Goal: Information Seeking & Learning: Learn about a topic

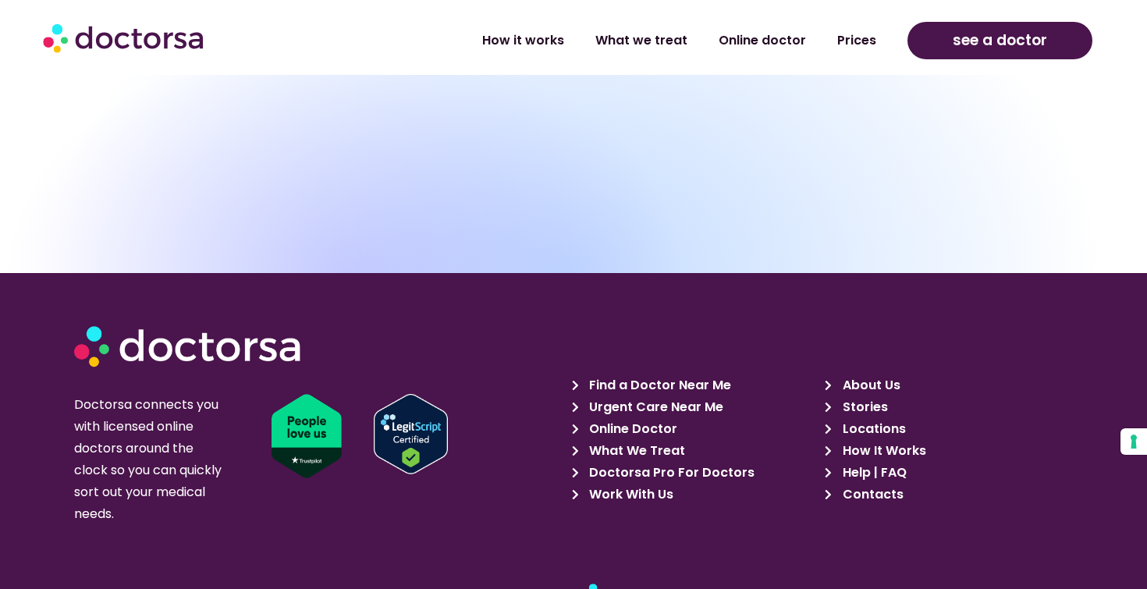
scroll to position [5391, 0]
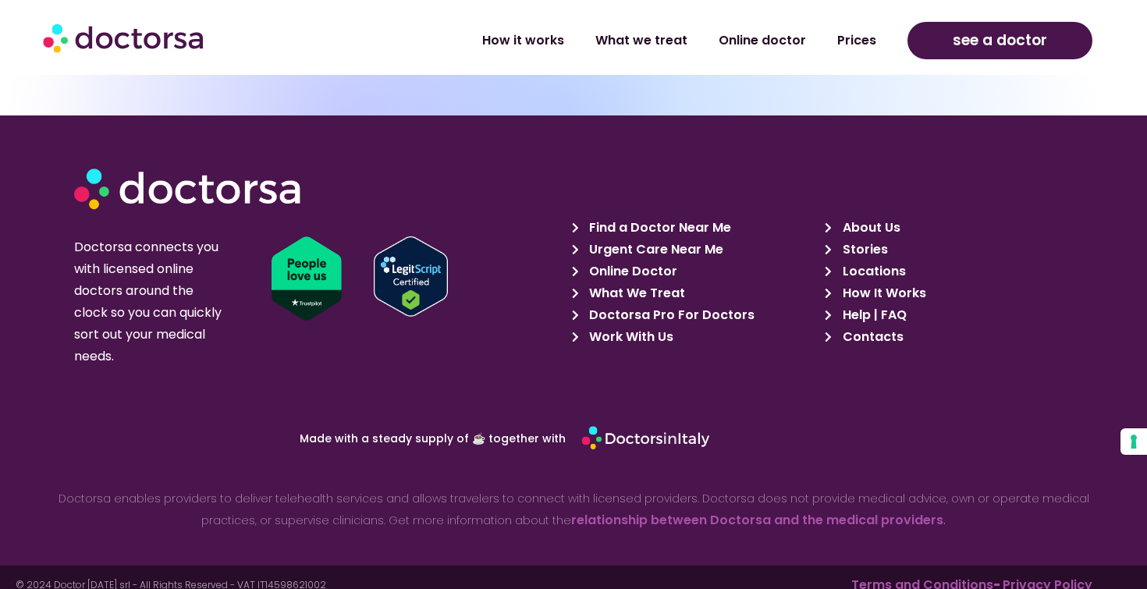
click at [652, 304] on span "Doctorsa Pro For Doctors" at bounding box center [669, 315] width 169 height 22
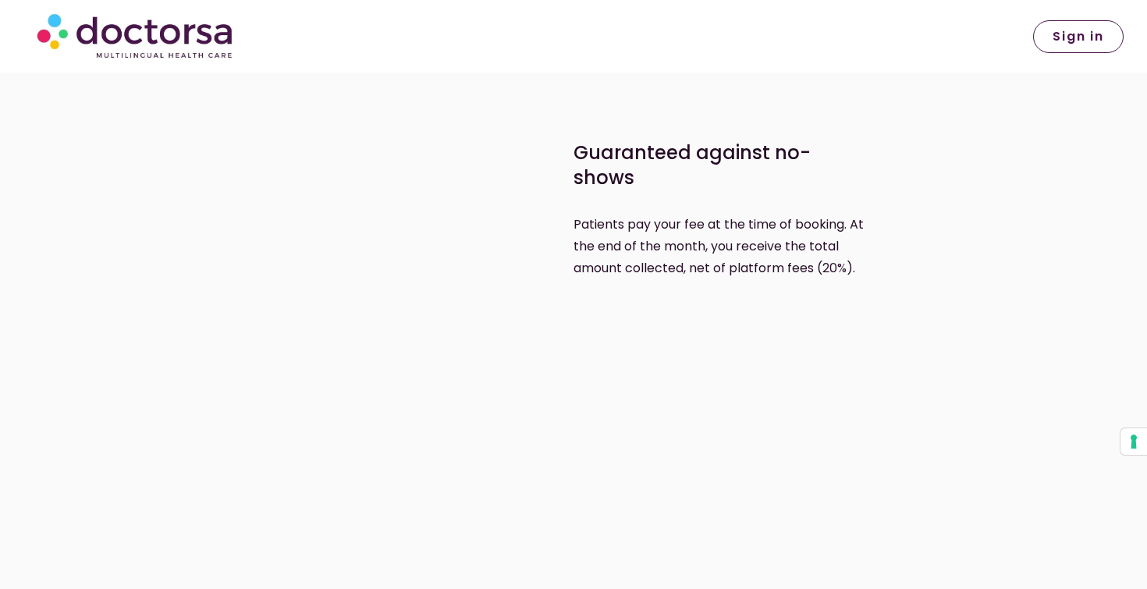
scroll to position [2243, 0]
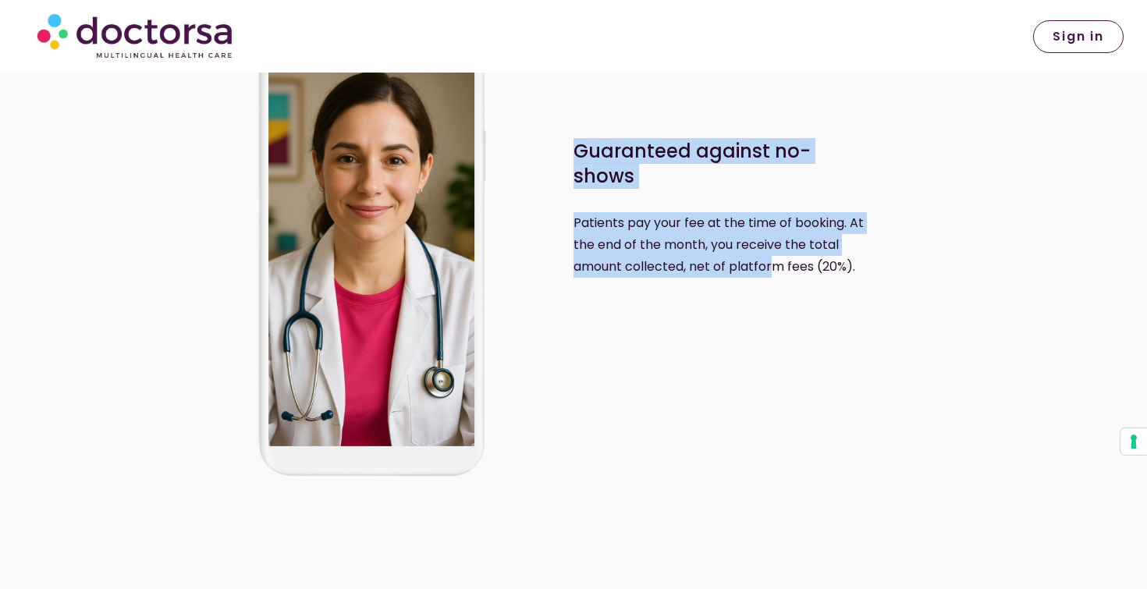
drag, startPoint x: 571, startPoint y: 230, endPoint x: 768, endPoint y: 258, distance: 199.4
click at [768, 258] on div "Guaranteed against no-shows Patients pay your fee at the time of booking. At th…" at bounding box center [573, 206] width 731 height 595
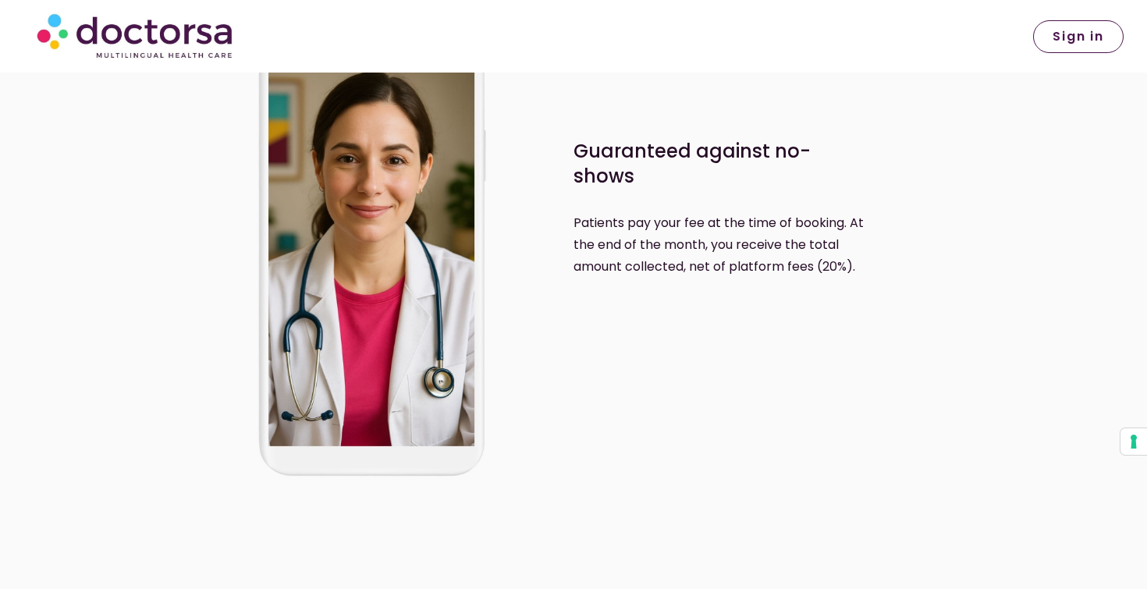
click at [827, 265] on p "Patients pay your fee at the time of booking. At the end of the month, you rece…" at bounding box center [729, 245] width 311 height 66
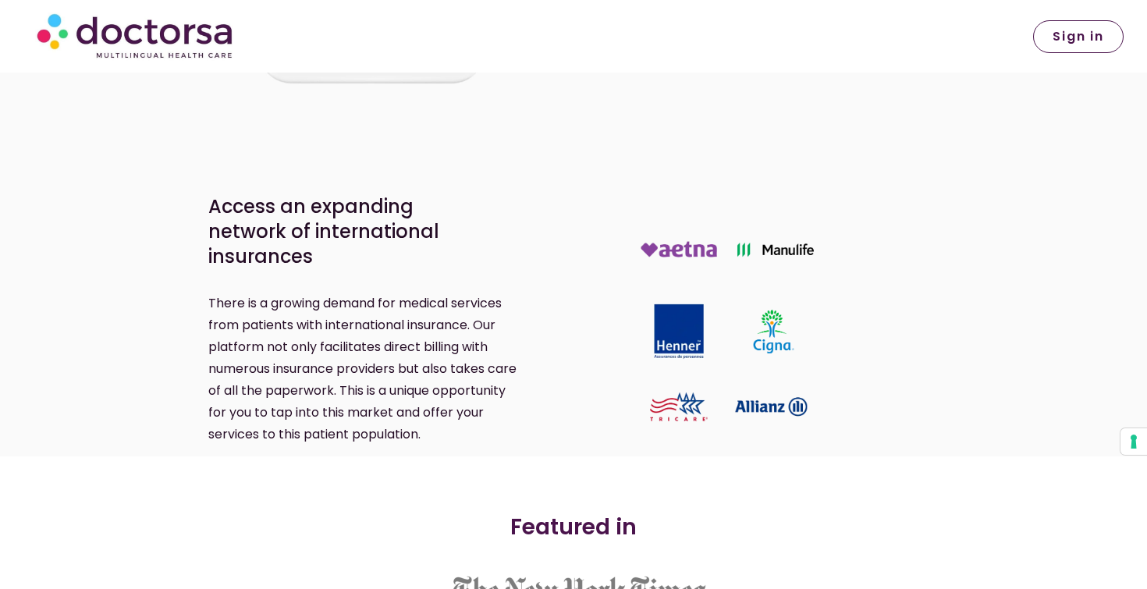
scroll to position [2707, 0]
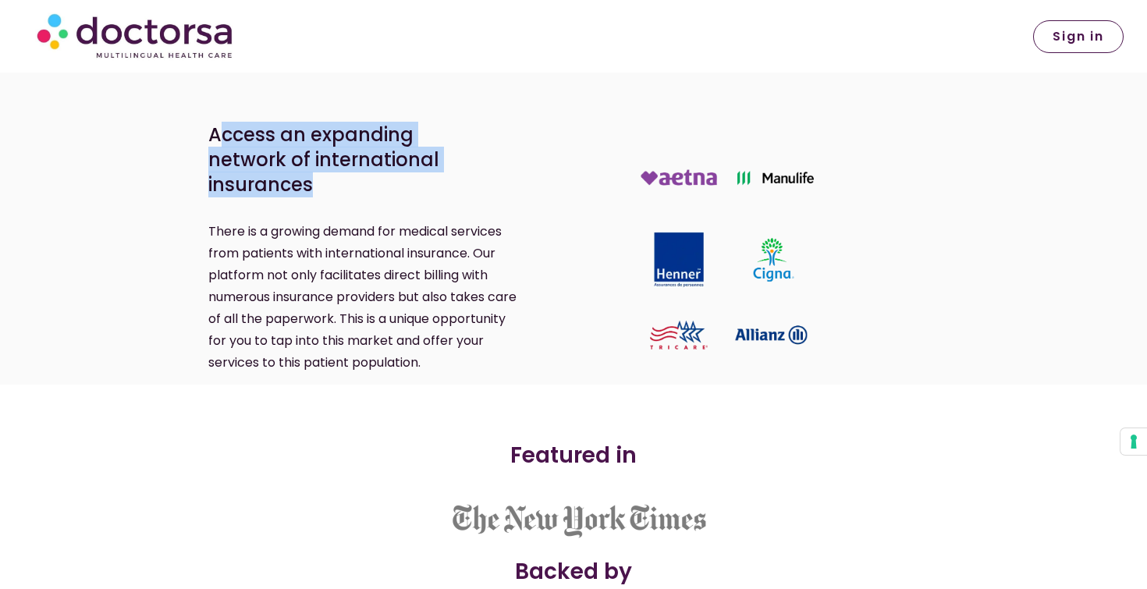
drag, startPoint x: 226, startPoint y: 147, endPoint x: 460, endPoint y: 163, distance: 234.7
click at [460, 163] on p "Access an expanding network of international insurances" at bounding box center [351, 160] width 286 height 75
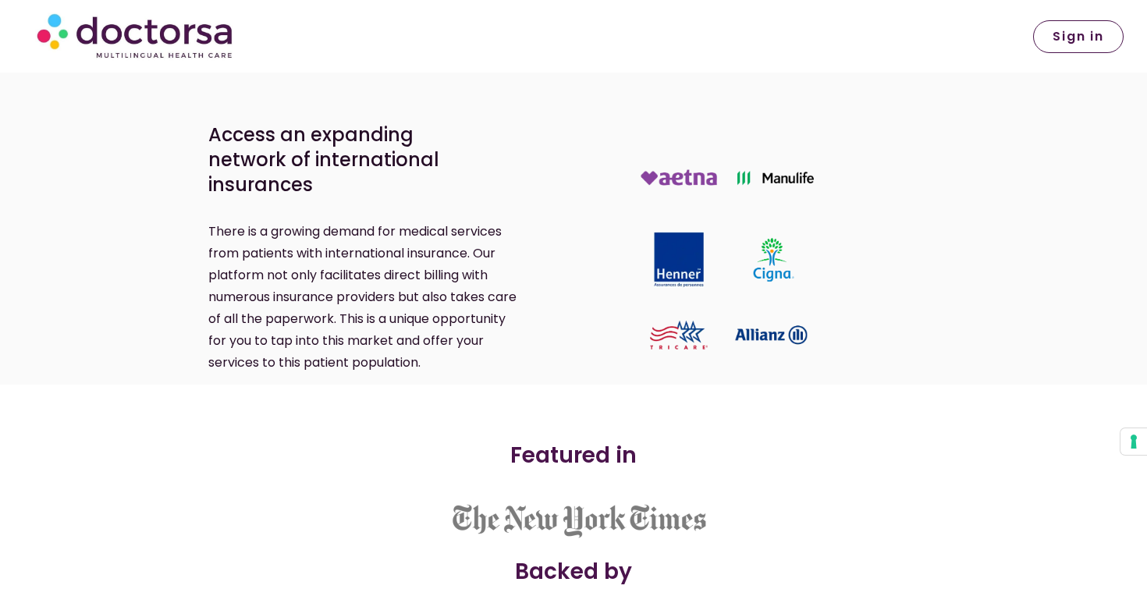
click at [432, 221] on p "There is a growing demand for medical services from patients with international…" at bounding box center [363, 297] width 311 height 153
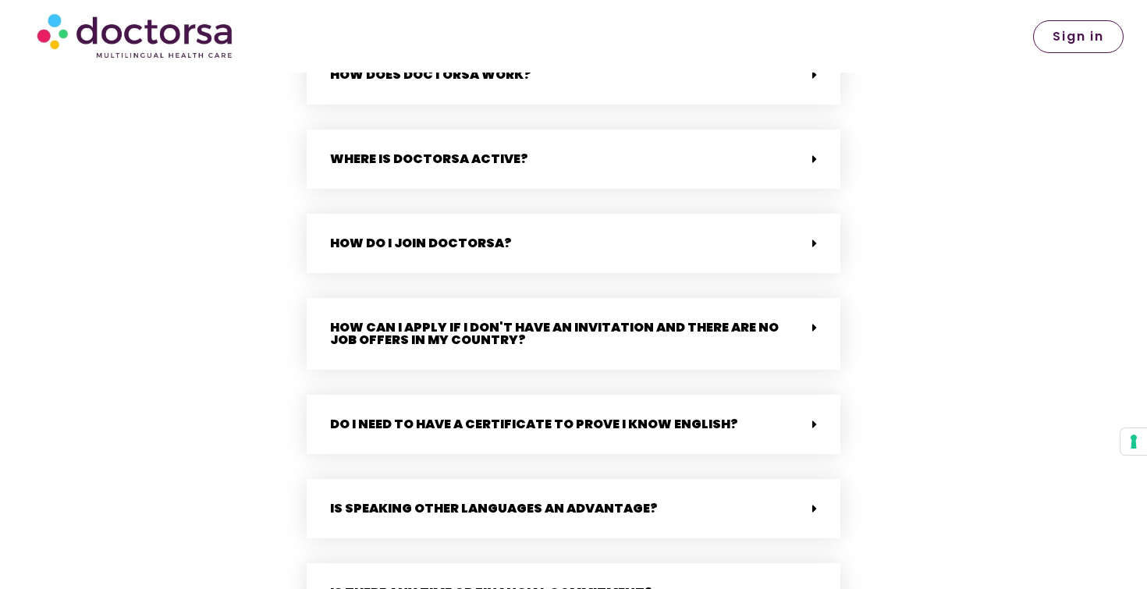
scroll to position [3493, 0]
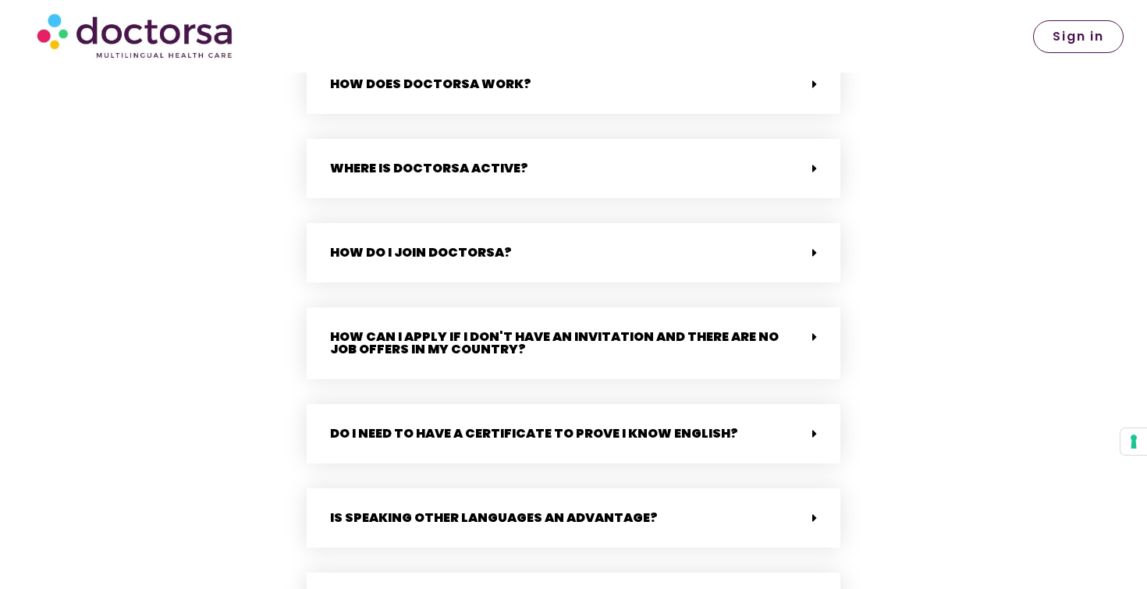
click at [633, 255] on div "How do I join Doctorsa?" at bounding box center [574, 252] width 534 height 59
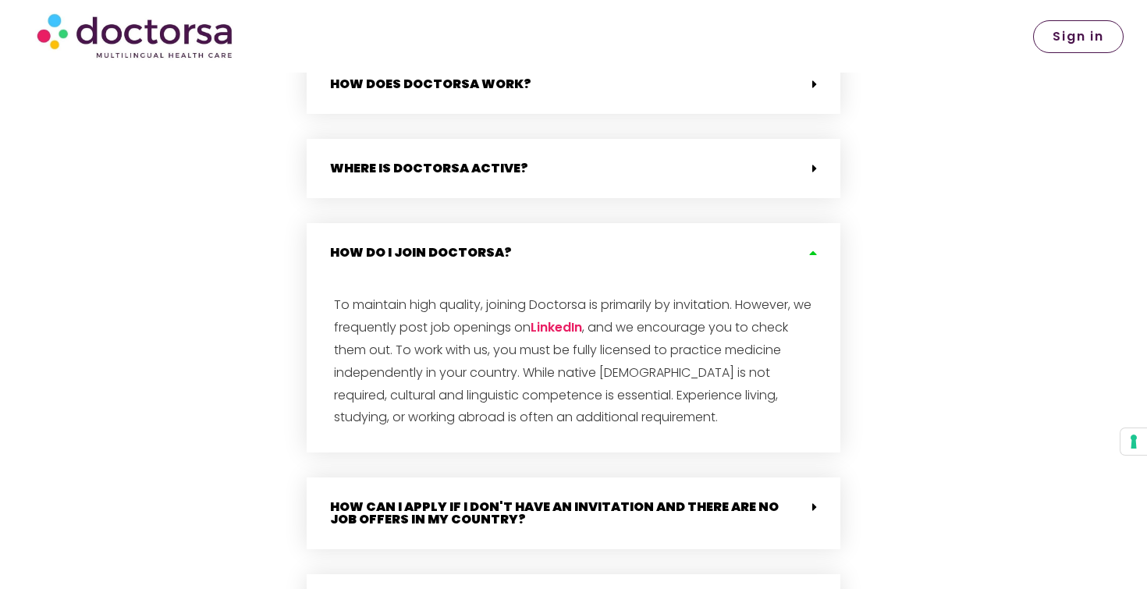
click at [633, 255] on div "How do I join Doctorsa?" at bounding box center [574, 252] width 534 height 59
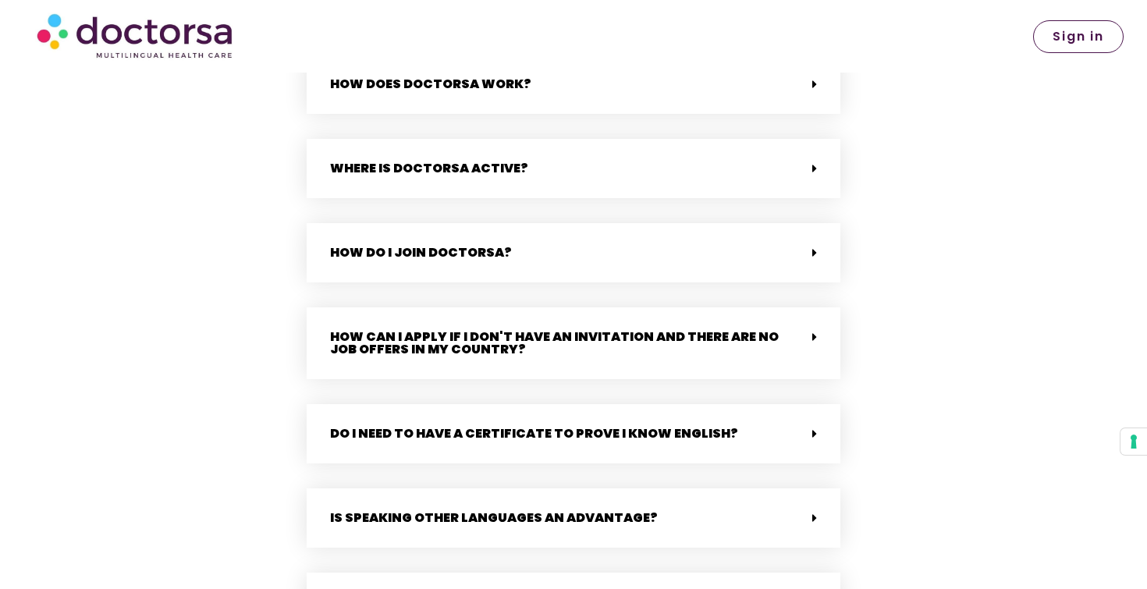
click at [651, 343] on div "How can I apply if I don't have an invitation and there are no job offers in my…" at bounding box center [574, 344] width 534 height 72
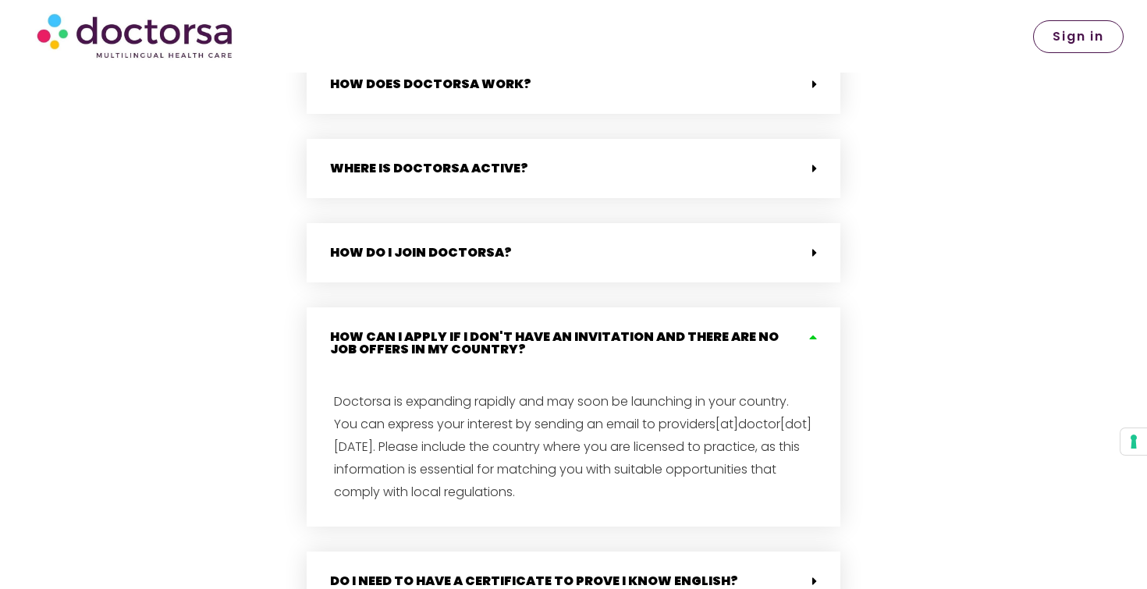
click at [651, 343] on div "How can I apply if I don't have an invitation and there are no job offers in my…" at bounding box center [574, 344] width 534 height 72
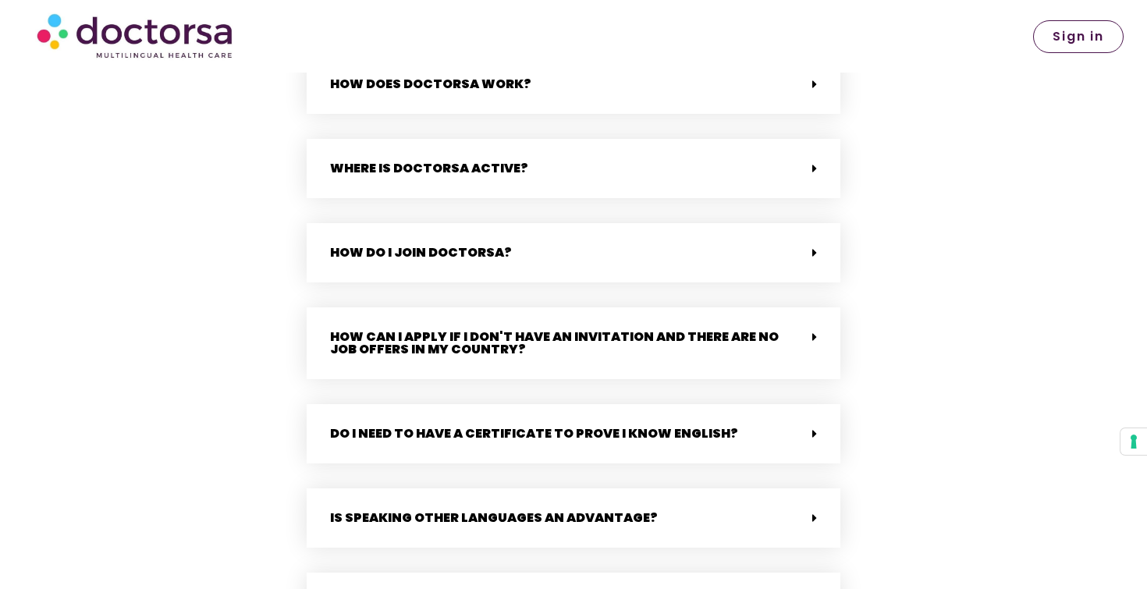
click at [654, 425] on link "Do I need to have a certificate to prove I know English?" at bounding box center [534, 434] width 408 height 18
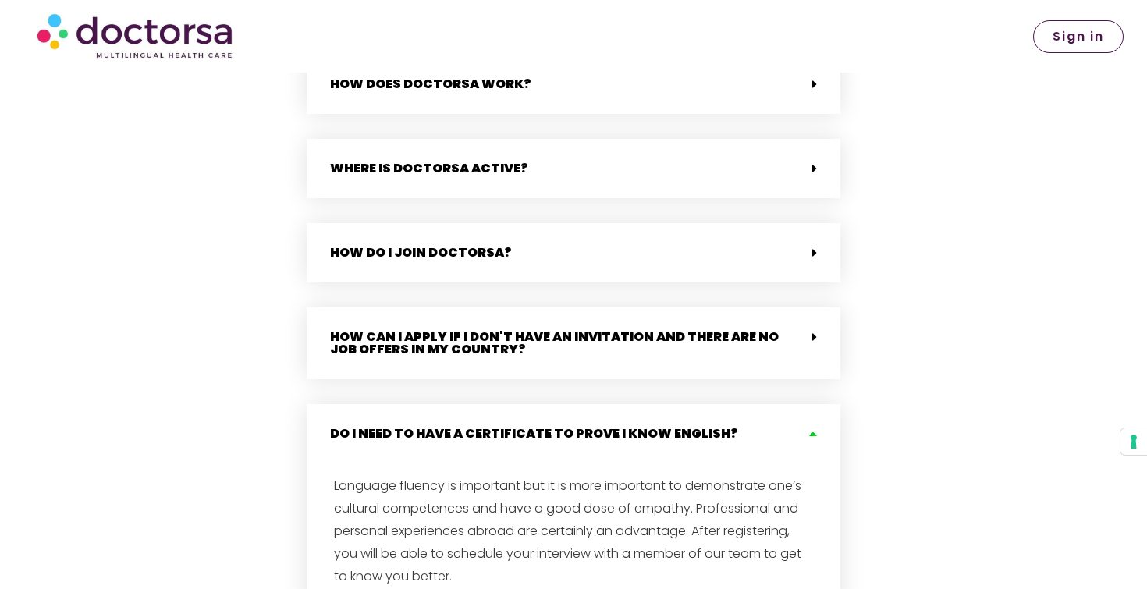
click at [654, 425] on link "Do I need to have a certificate to prove I know English?" at bounding box center [534, 434] width 408 height 18
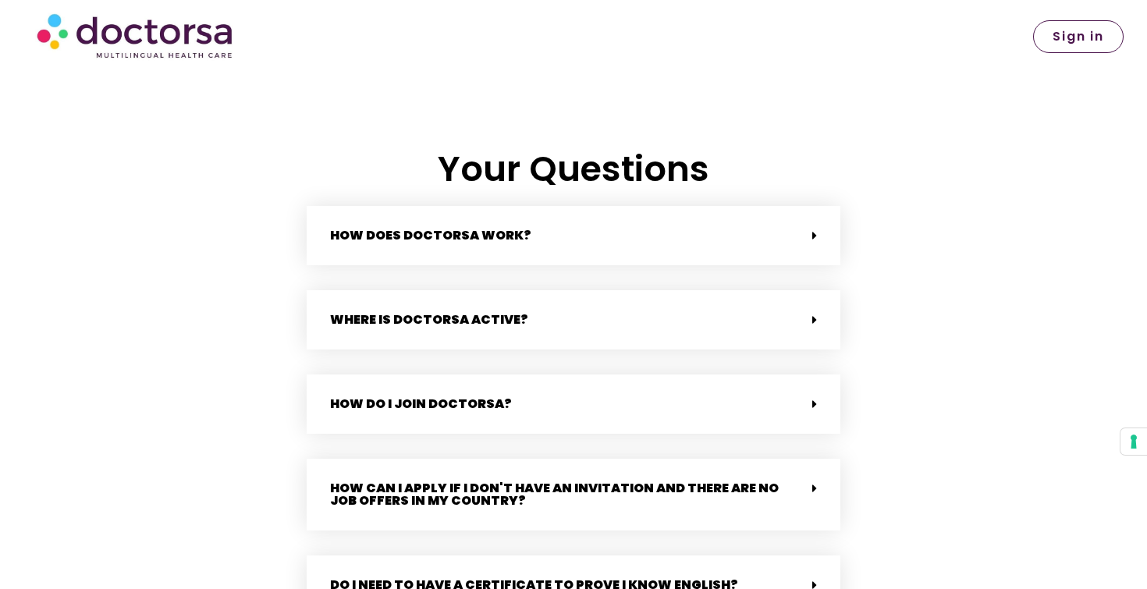
scroll to position [3340, 0]
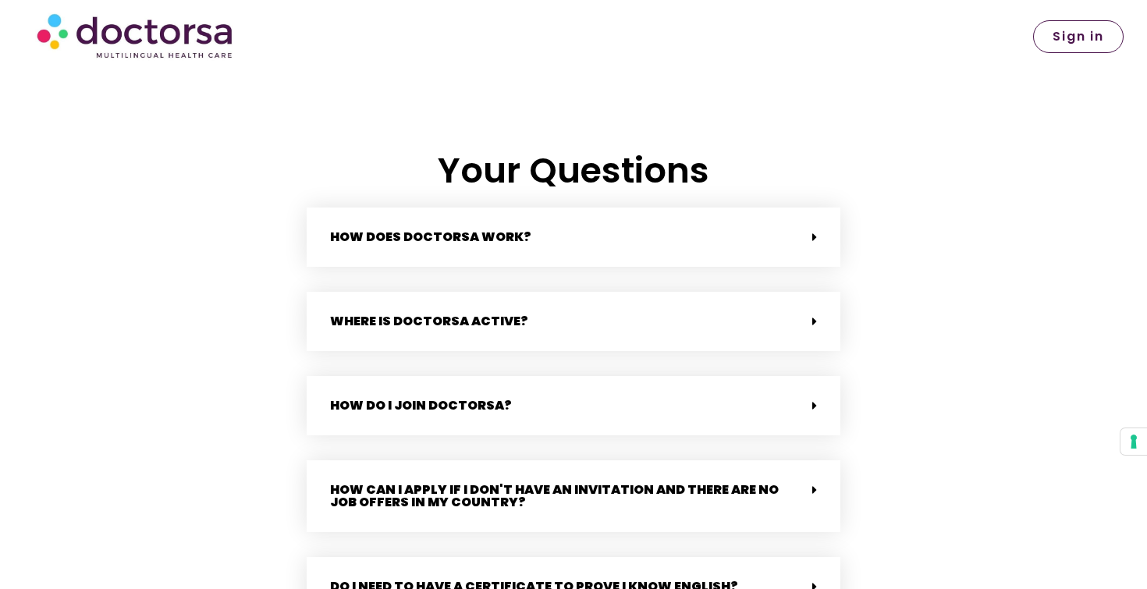
click at [607, 229] on div "How does Doctorsa work?" at bounding box center [574, 237] width 534 height 59
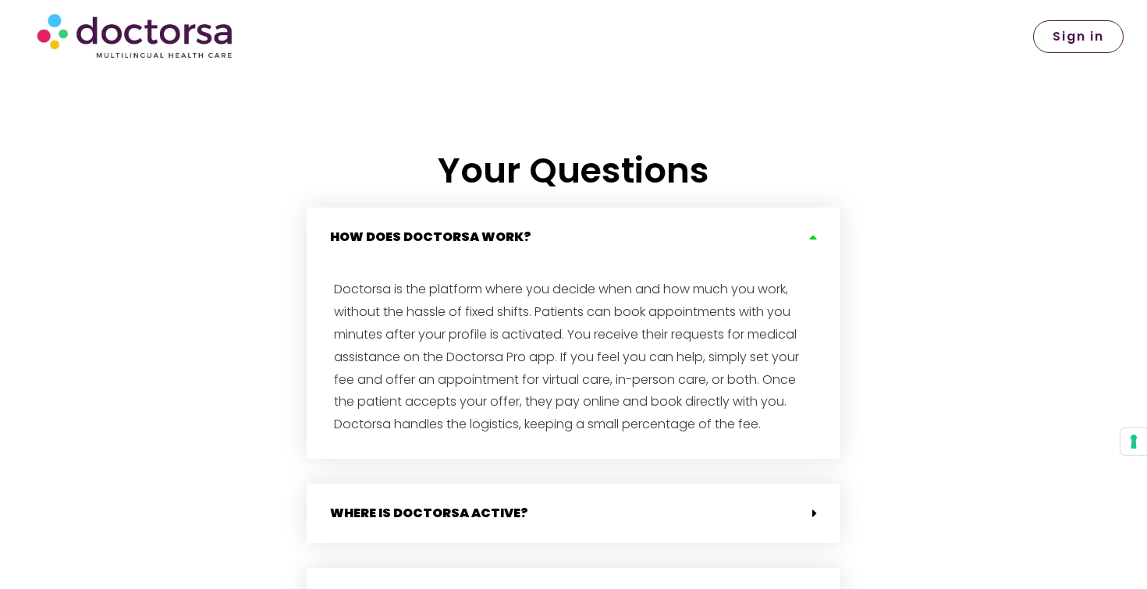
click at [588, 220] on div "How does Doctorsa work?" at bounding box center [574, 237] width 534 height 59
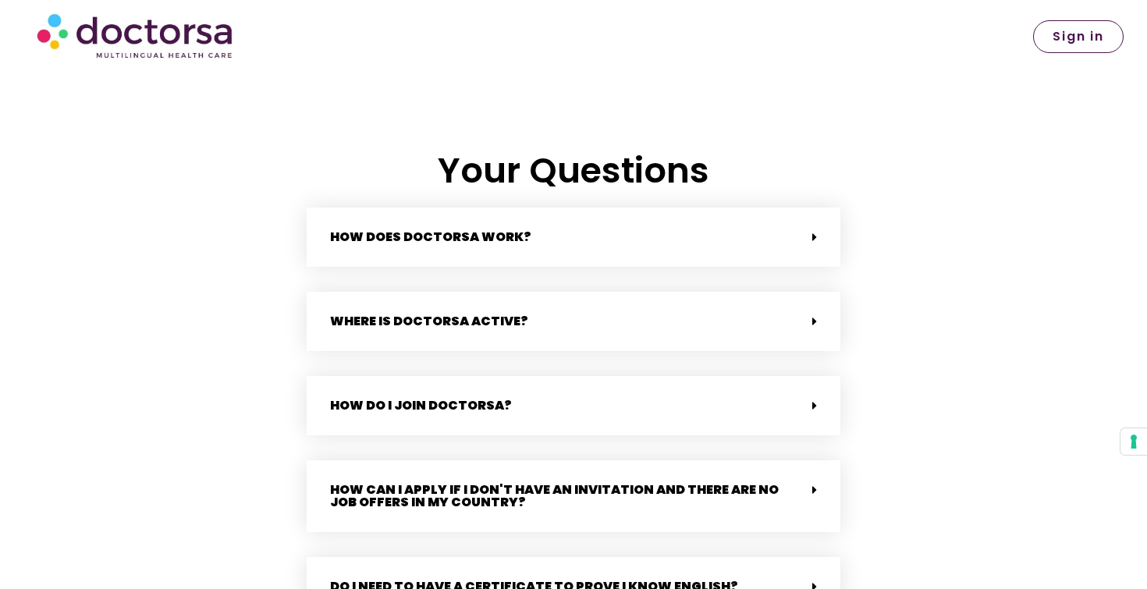
click at [599, 311] on div "Where is Doctorsa active?" at bounding box center [574, 321] width 534 height 59
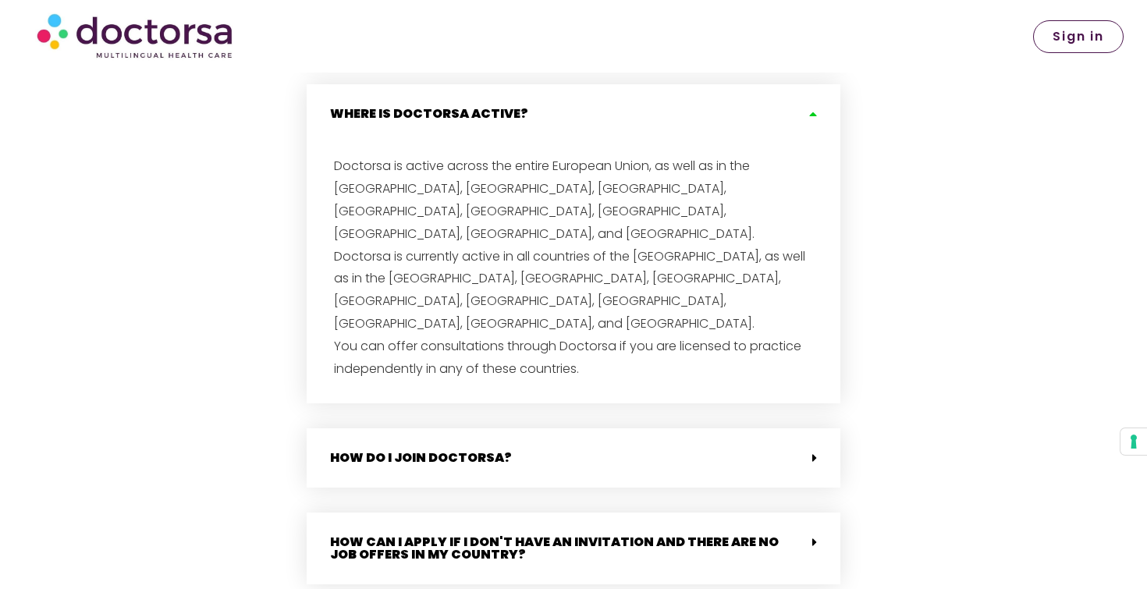
scroll to position [3553, 0]
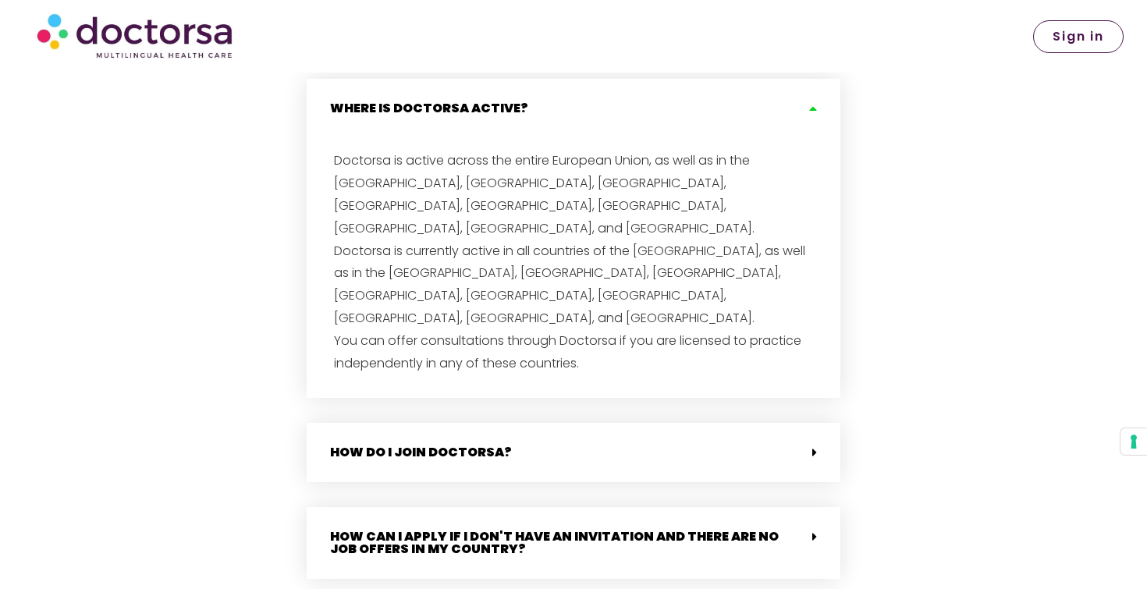
click at [739, 97] on div "Where is Doctorsa active?" at bounding box center [574, 108] width 534 height 59
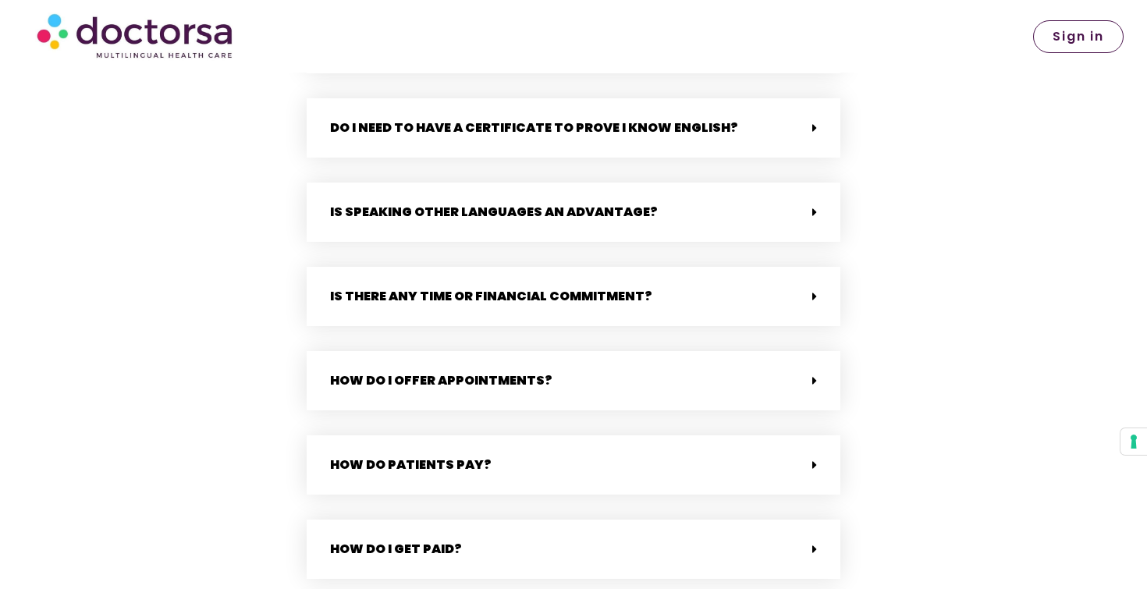
scroll to position [3800, 0]
click at [700, 378] on div "How do I offer appointments?" at bounding box center [574, 379] width 534 height 59
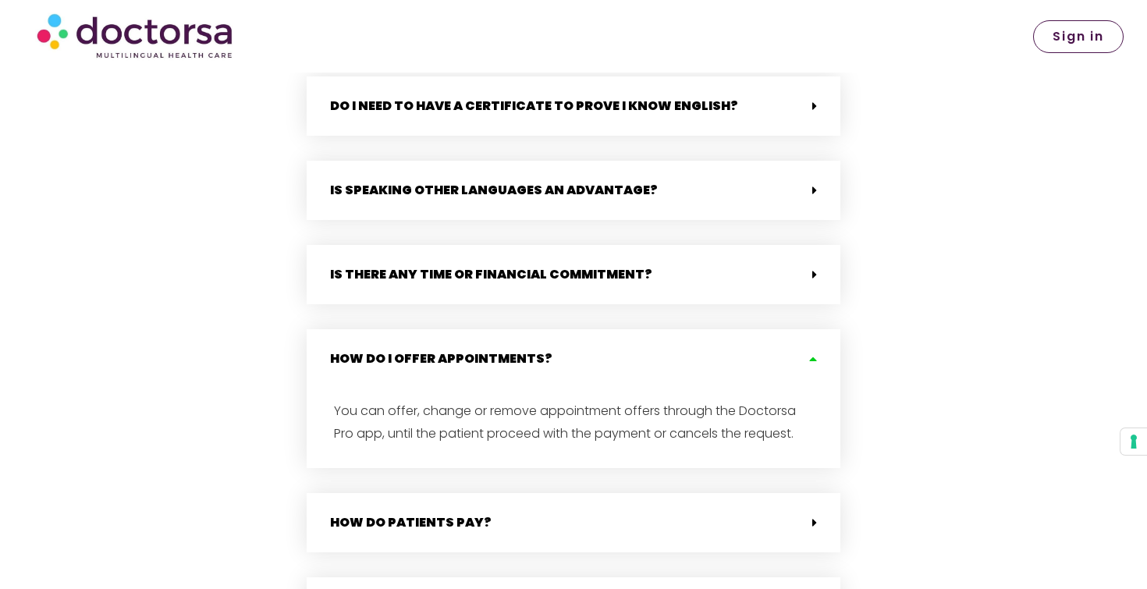
scroll to position [3822, 0]
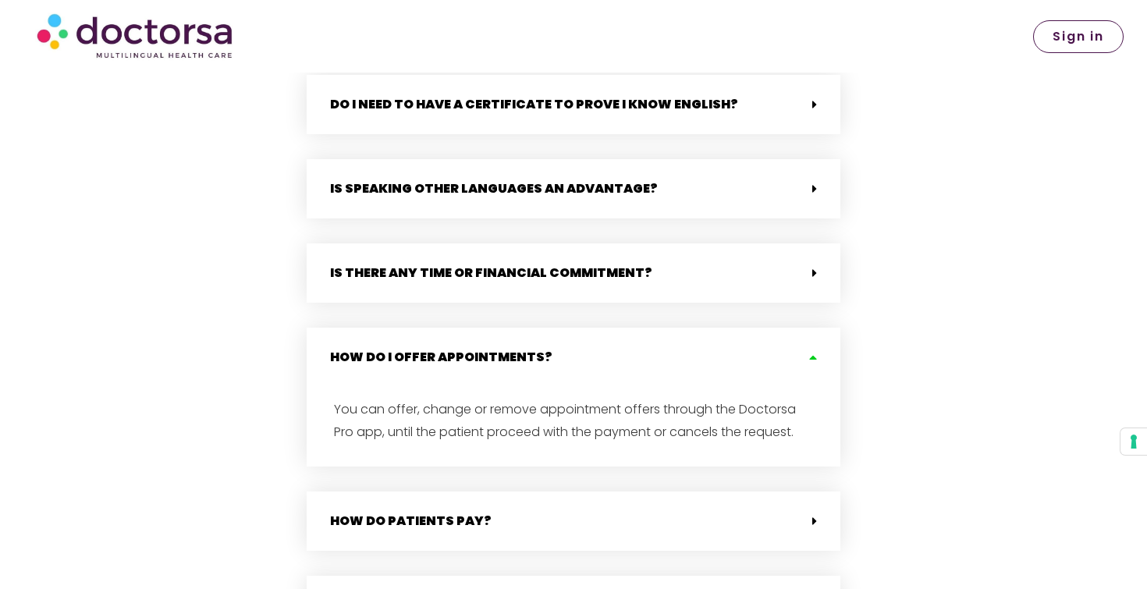
click at [563, 339] on div "How do I offer appointments?" at bounding box center [574, 357] width 534 height 59
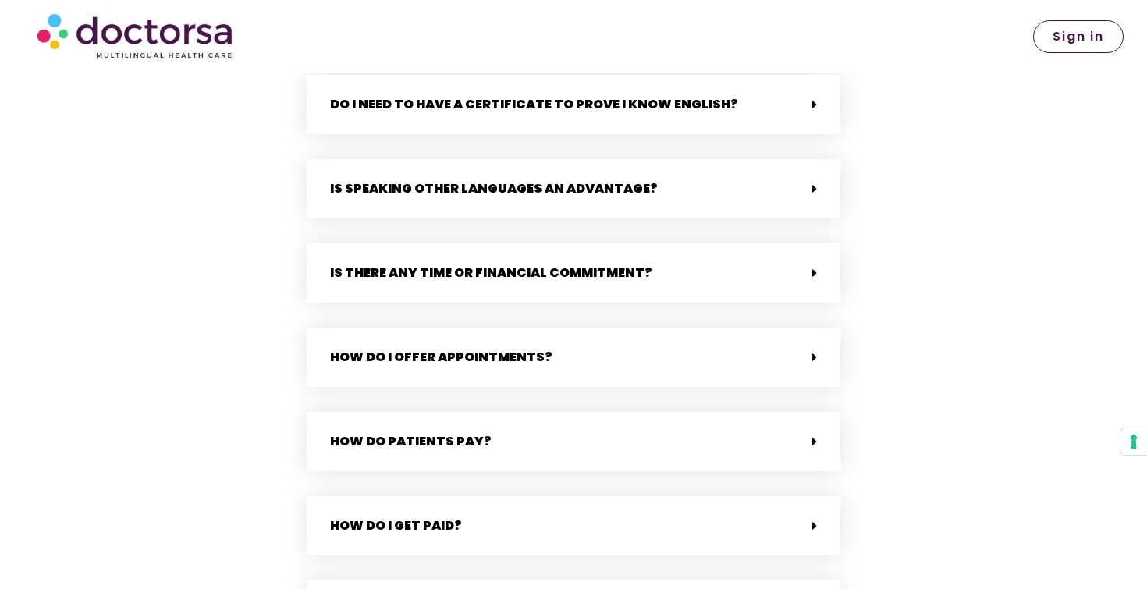
click at [569, 413] on div "How do patients pay?" at bounding box center [574, 441] width 534 height 59
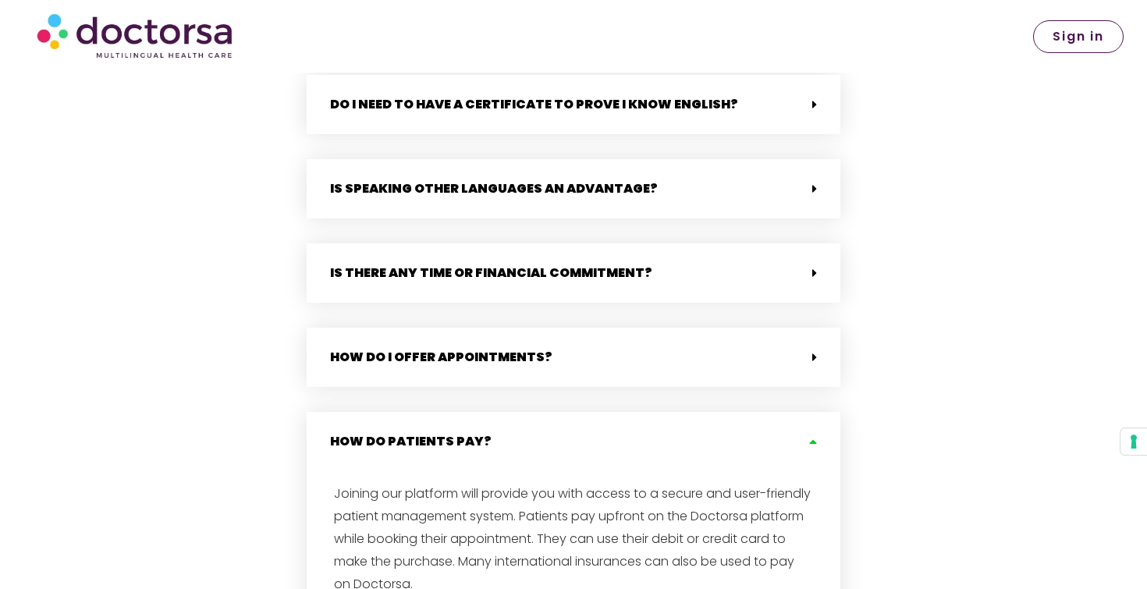
click at [568, 428] on div "How do patients pay?" at bounding box center [574, 441] width 534 height 59
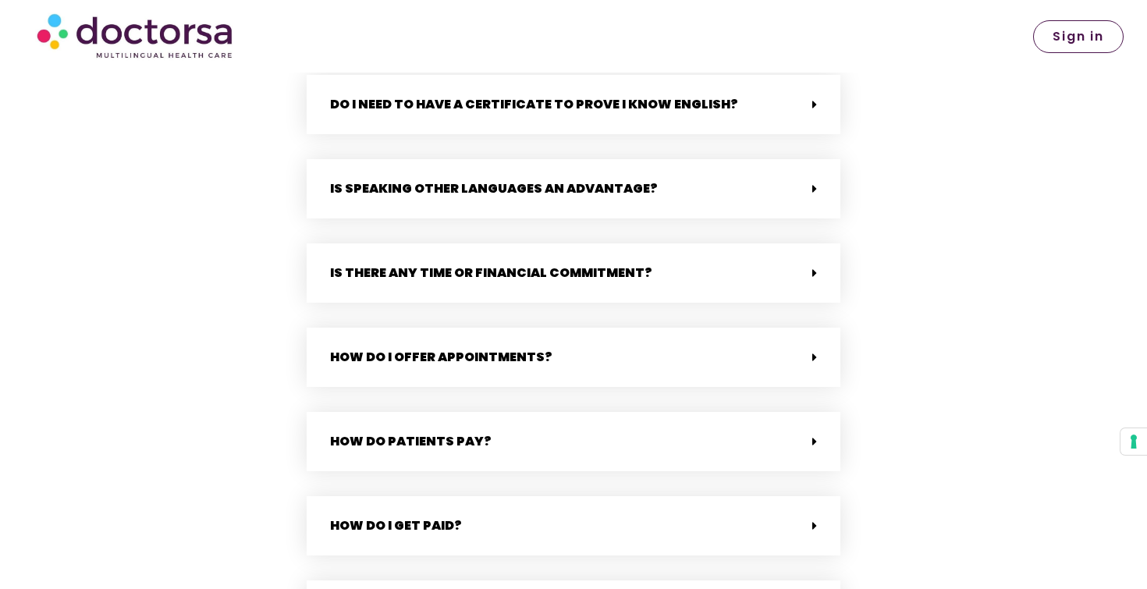
click at [568, 428] on div "How do patients pay?" at bounding box center [574, 441] width 534 height 59
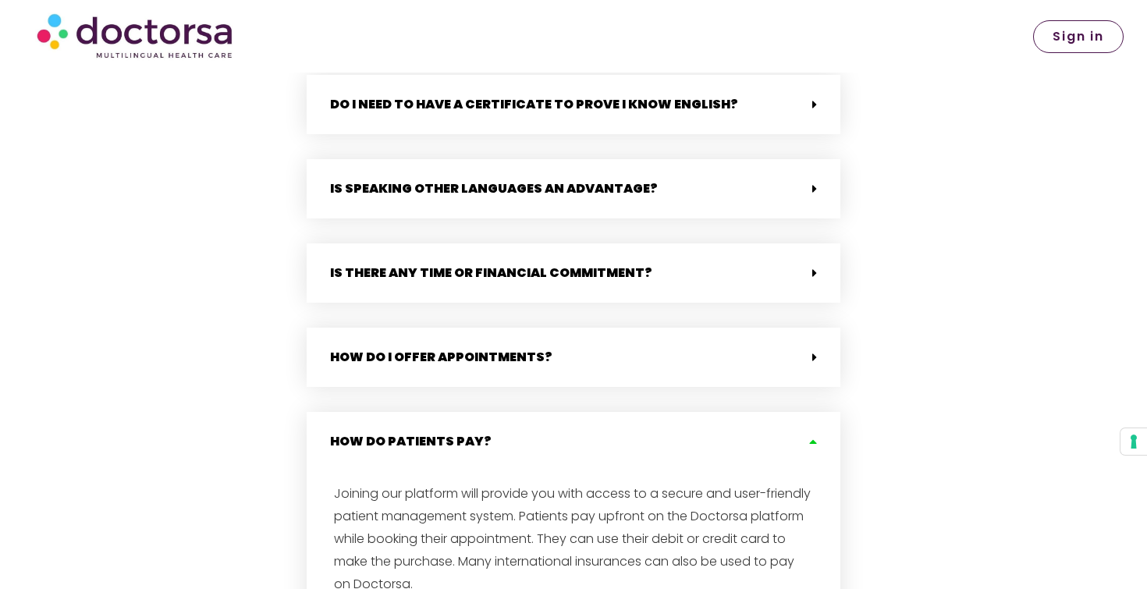
click at [570, 441] on div "How do patients pay?" at bounding box center [574, 441] width 534 height 59
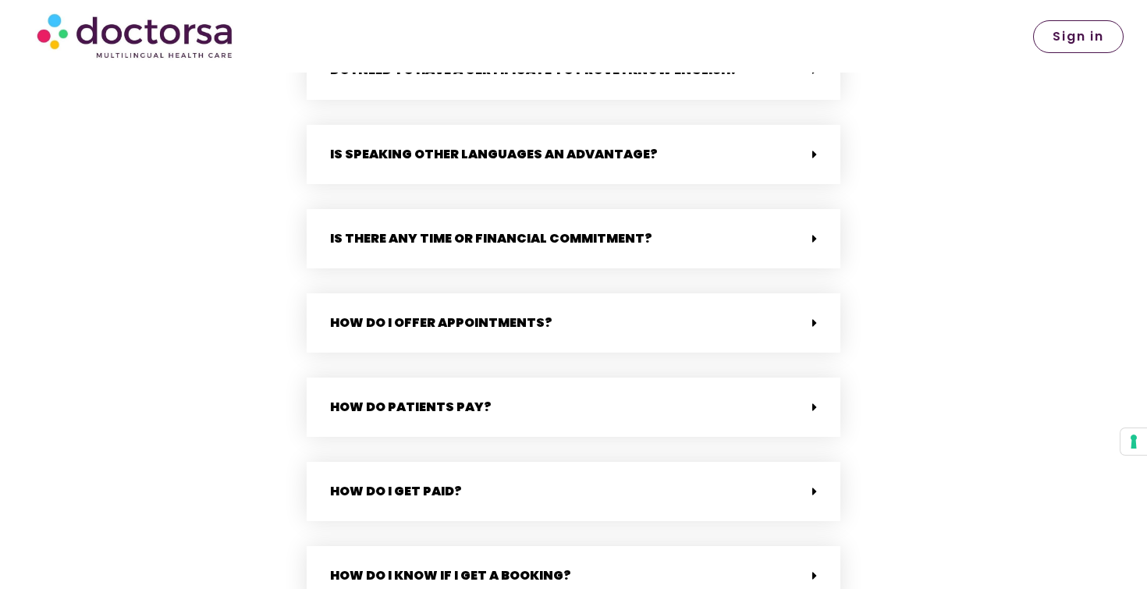
scroll to position [3859, 0]
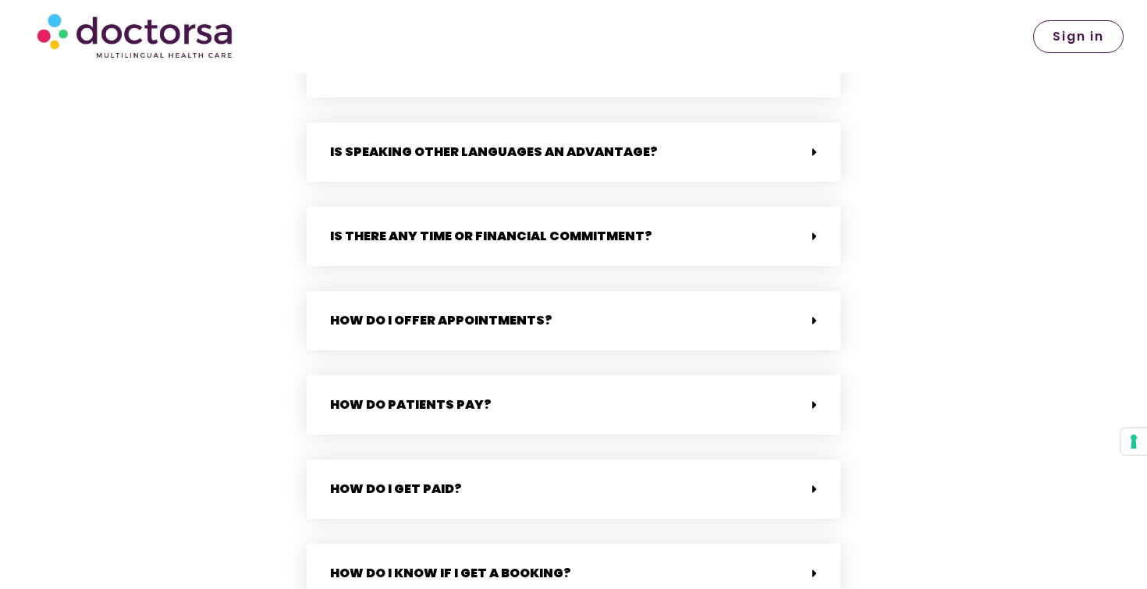
click at [570, 443] on div "How does Doctorsa work? Doctorsa is the platform where you decide when and how …" at bounding box center [574, 237] width 534 height 1096
click at [576, 460] on div "How do I get paid?" at bounding box center [574, 489] width 534 height 59
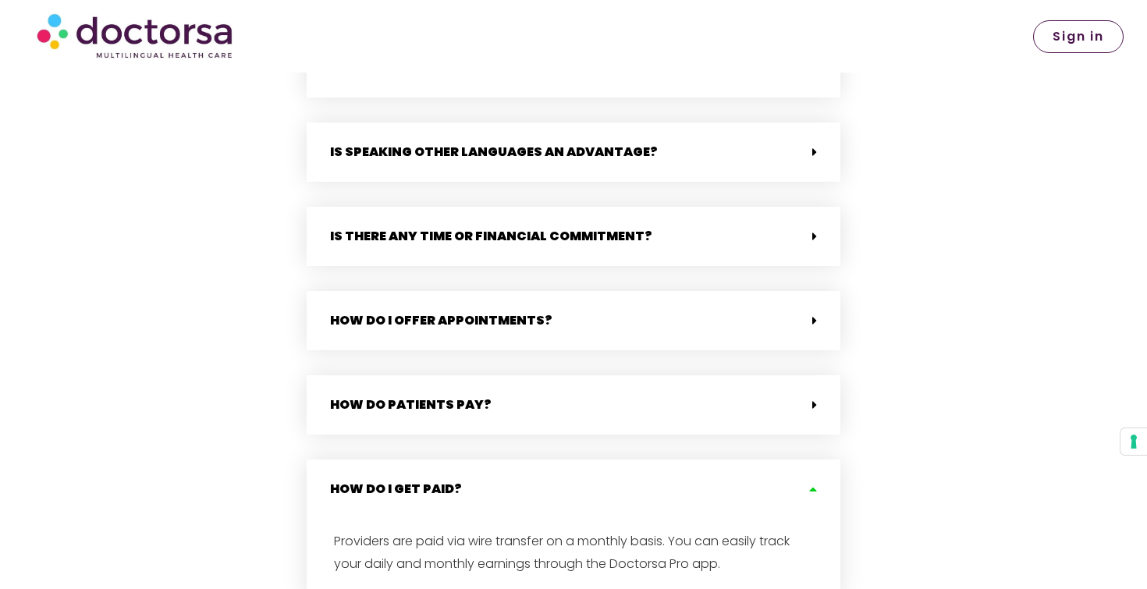
click at [576, 460] on div "How do I get paid?" at bounding box center [574, 489] width 534 height 59
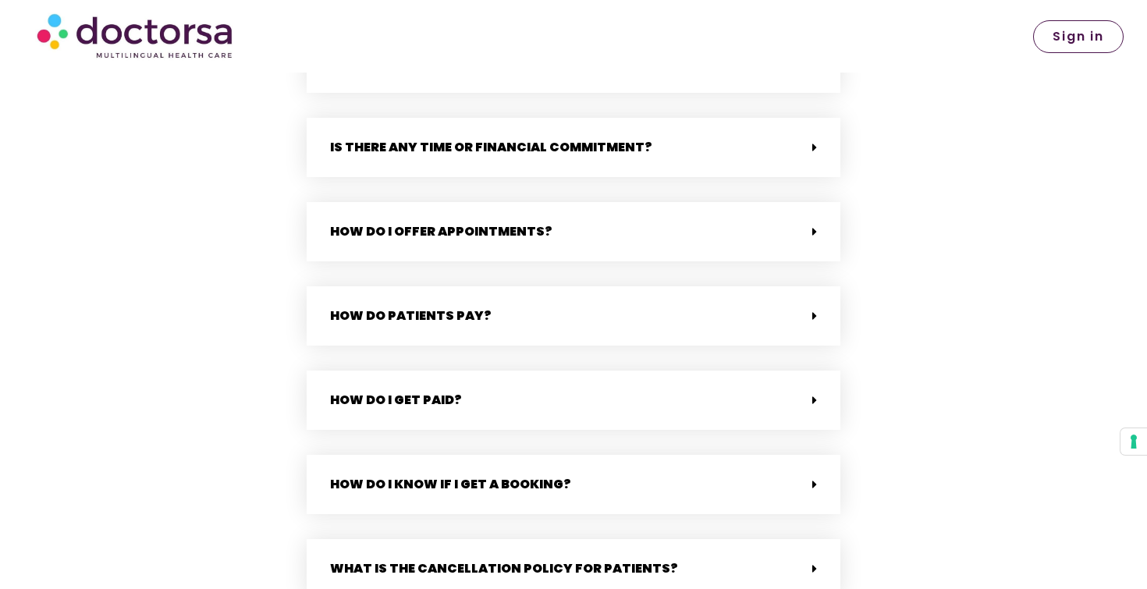
scroll to position [3975, 0]
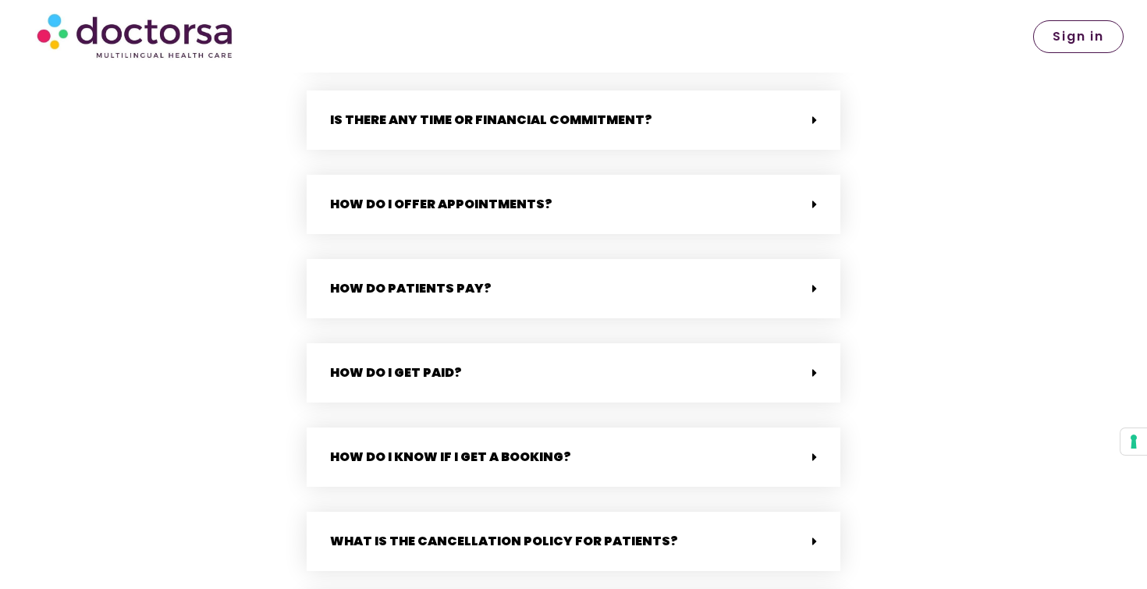
click at [576, 455] on div "How do I know if I get a booking?" at bounding box center [574, 457] width 534 height 59
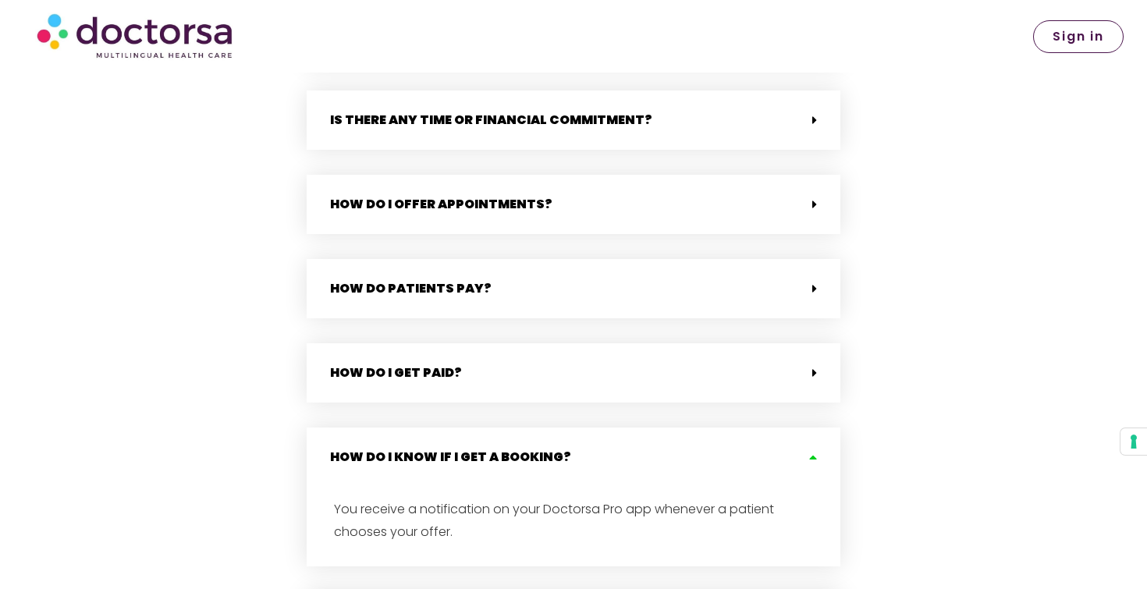
click at [577, 455] on div "How do I know if I get a booking?" at bounding box center [574, 457] width 534 height 59
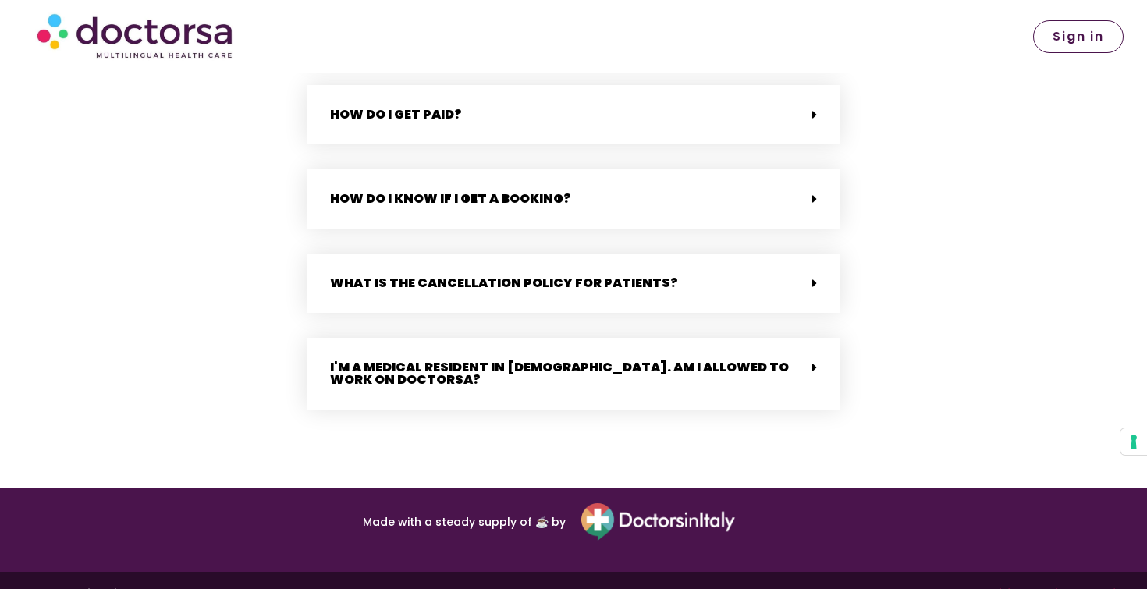
scroll to position [4234, 0]
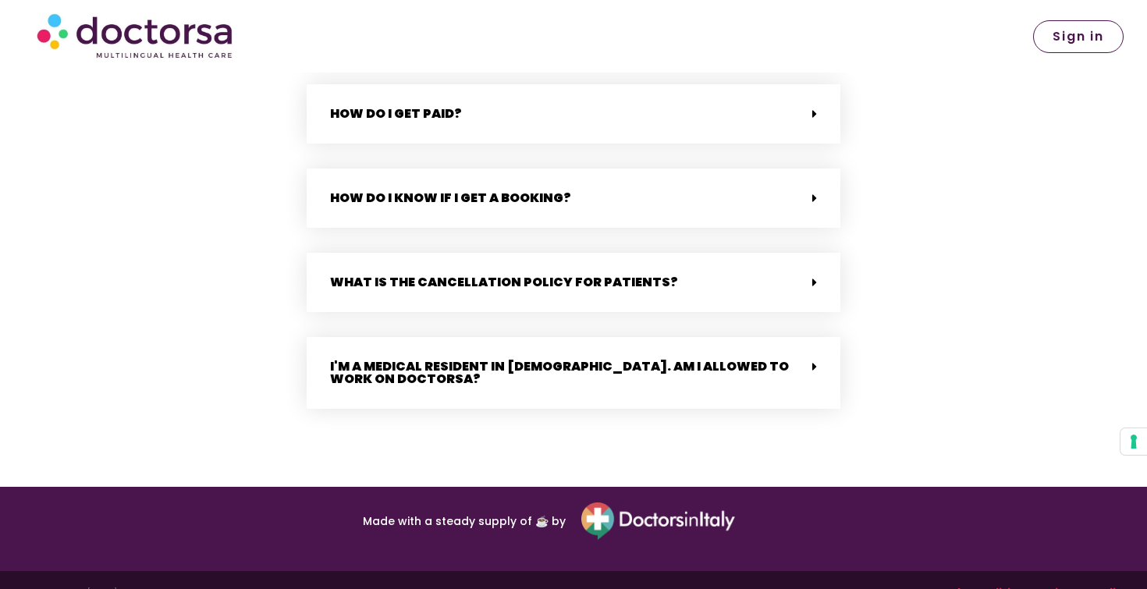
click at [579, 283] on div "What is the cancellation policy for patients?" at bounding box center [574, 282] width 534 height 59
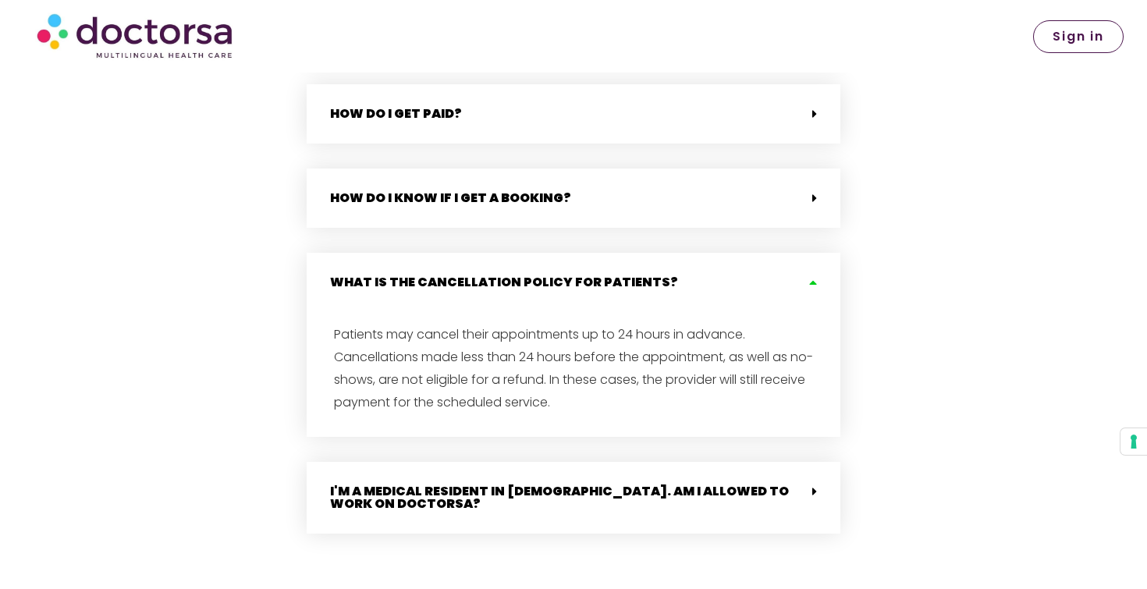
click at [561, 466] on div "I'm a medical resident in [DEMOGRAPHIC_DATA]. Am I allowed to work on Doctorsa?" at bounding box center [574, 498] width 534 height 72
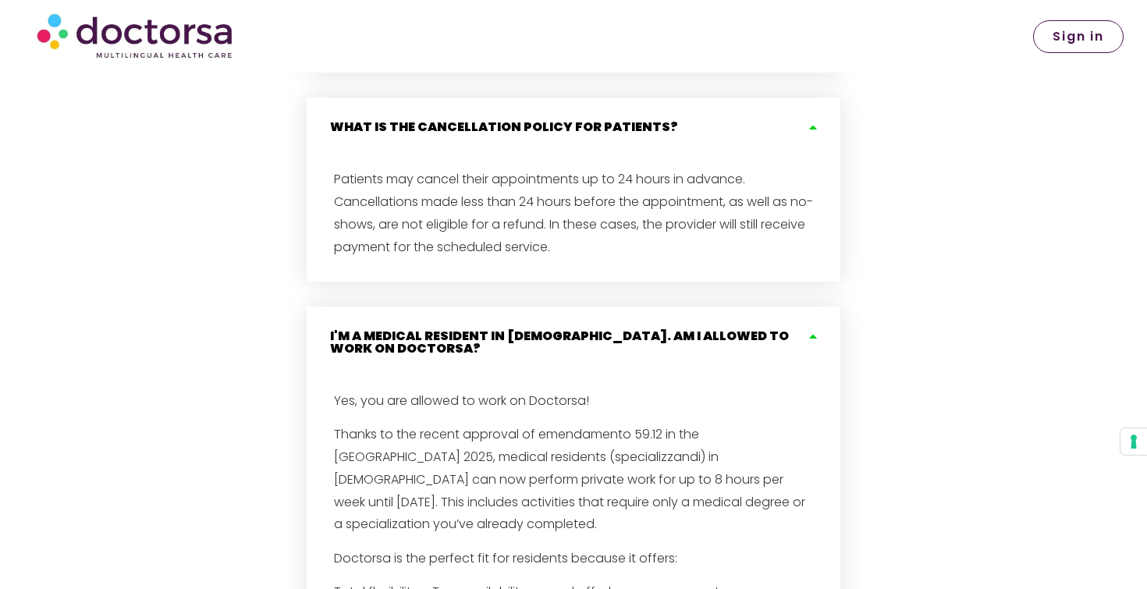
scroll to position [4403, 0]
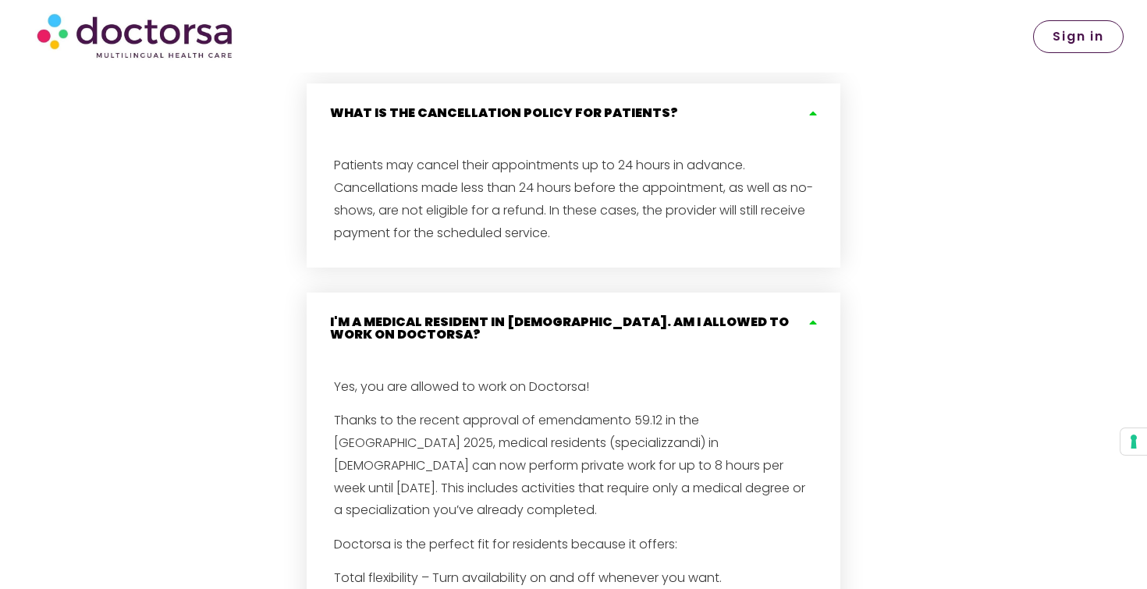
click at [819, 91] on div "What is the cancellation policy for patients?" at bounding box center [574, 113] width 534 height 59
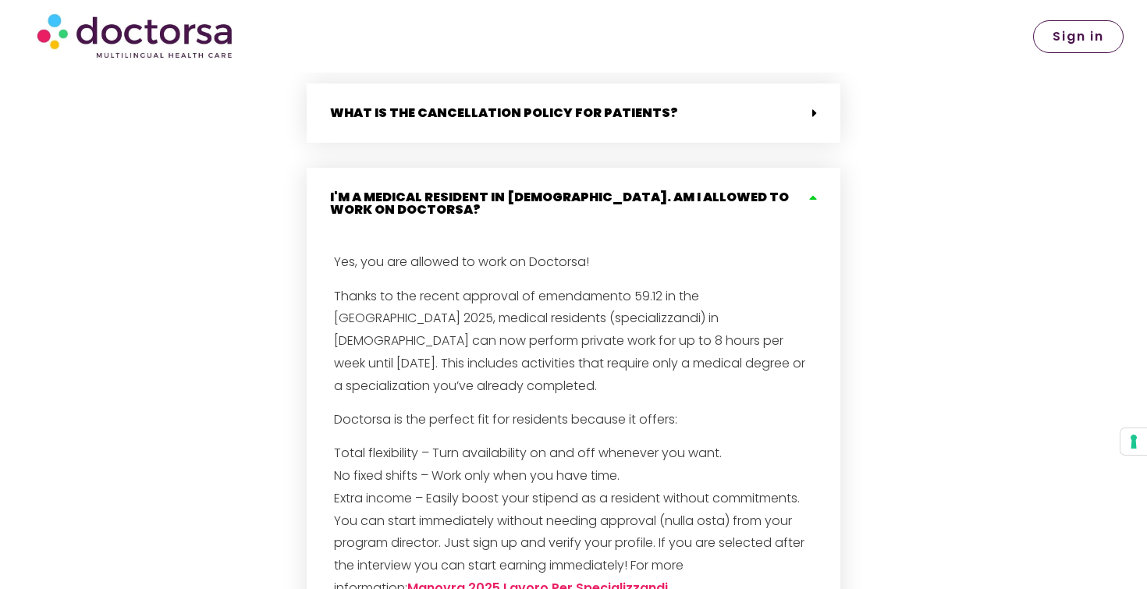
click at [816, 191] on icon at bounding box center [811, 197] width 12 height 12
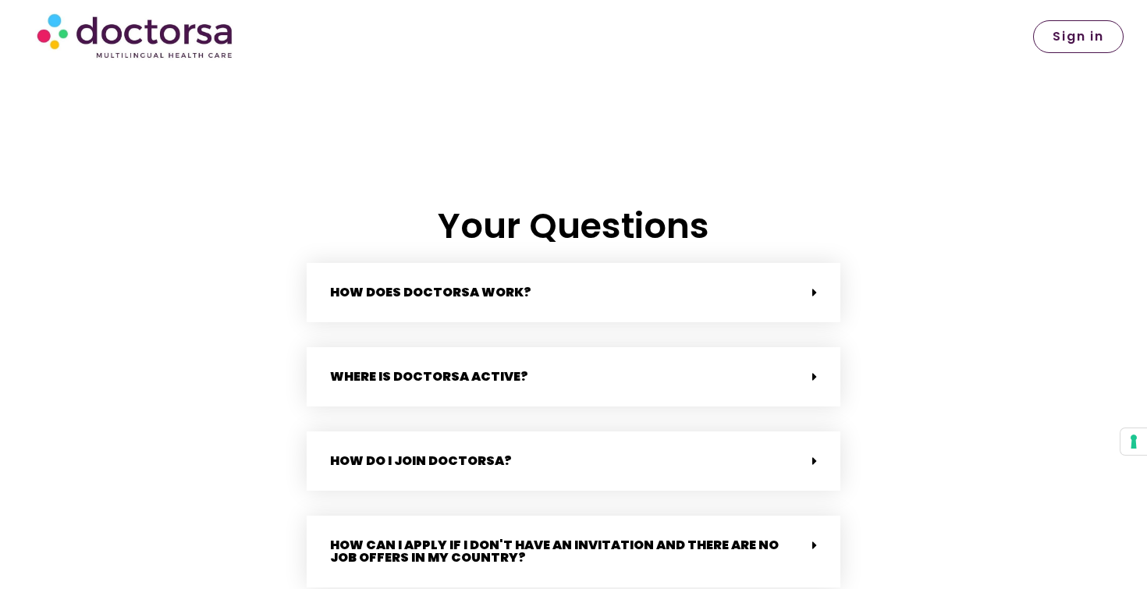
scroll to position [3283, 0]
